Goal: Transaction & Acquisition: Purchase product/service

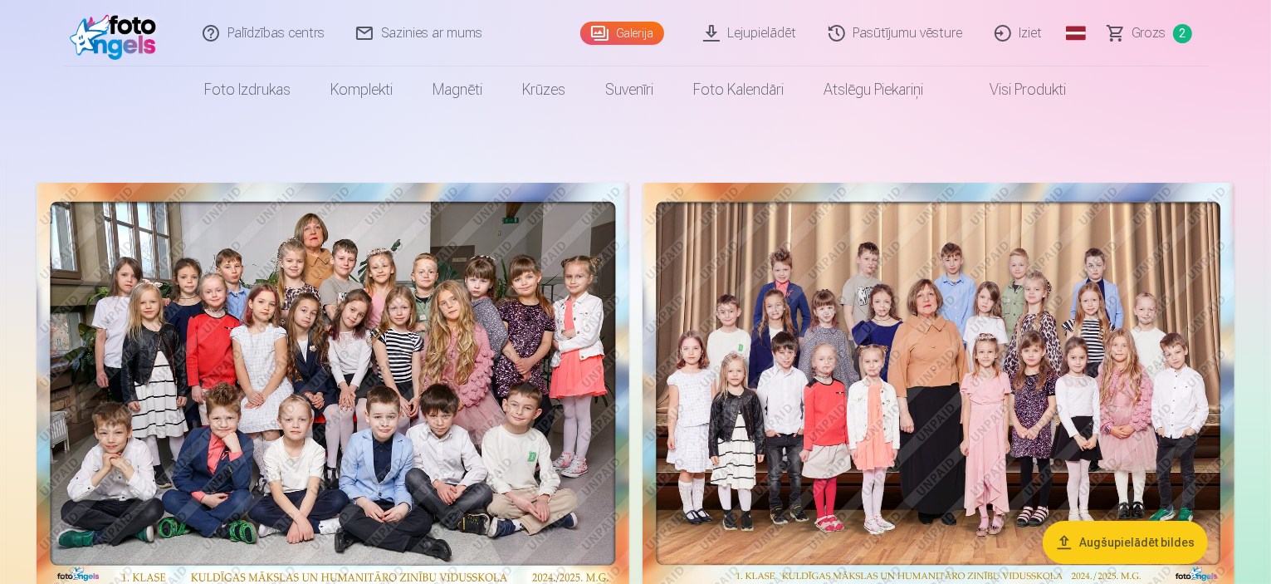
click at [1156, 32] on span "Grozs" at bounding box center [1149, 33] width 34 height 20
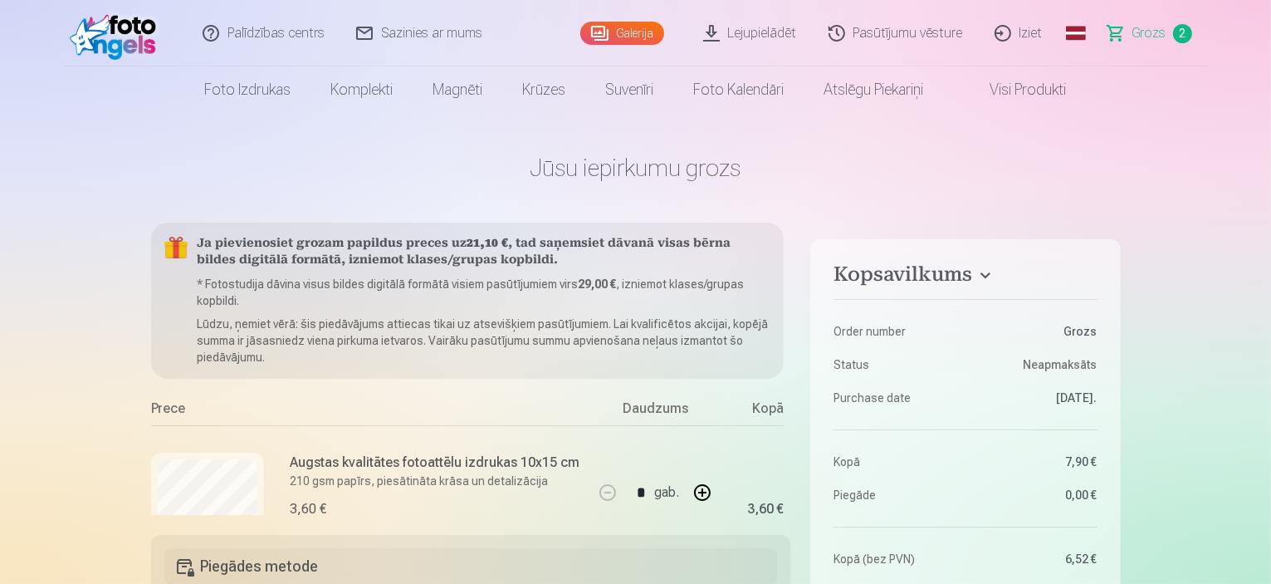
click at [292, 178] on h1 "Jūsu iepirkumu grozs" at bounding box center [636, 168] width 970 height 30
click at [632, 34] on link "Galerija" at bounding box center [622, 33] width 84 height 23
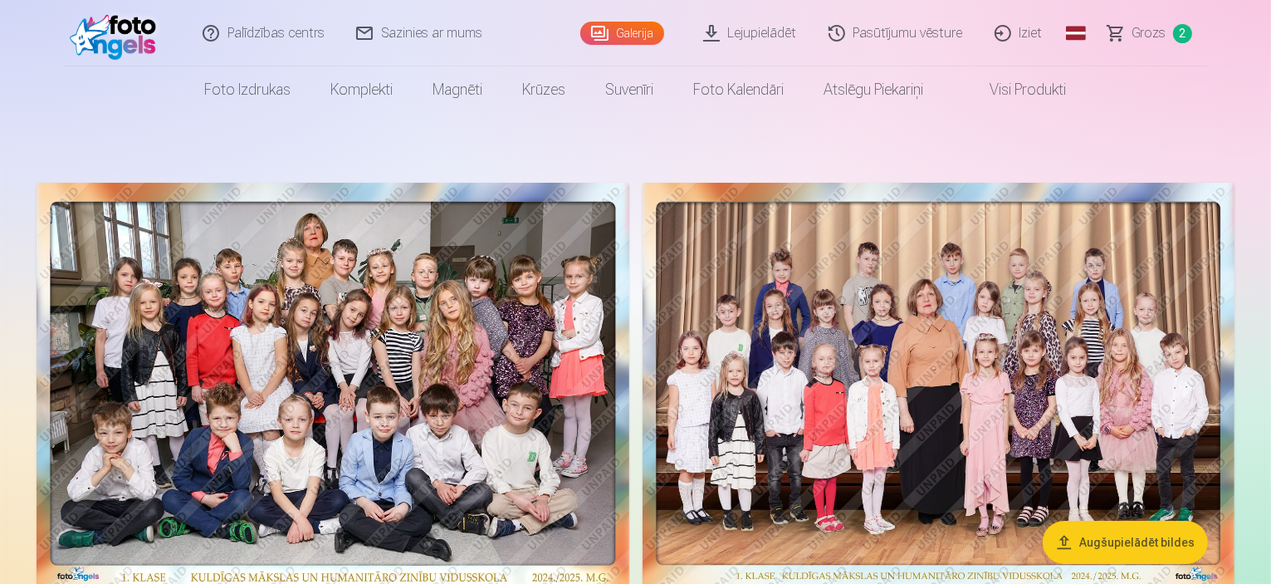
click at [1014, 32] on link "Iziet" at bounding box center [1020, 33] width 80 height 66
